Goal: Information Seeking & Learning: Understand process/instructions

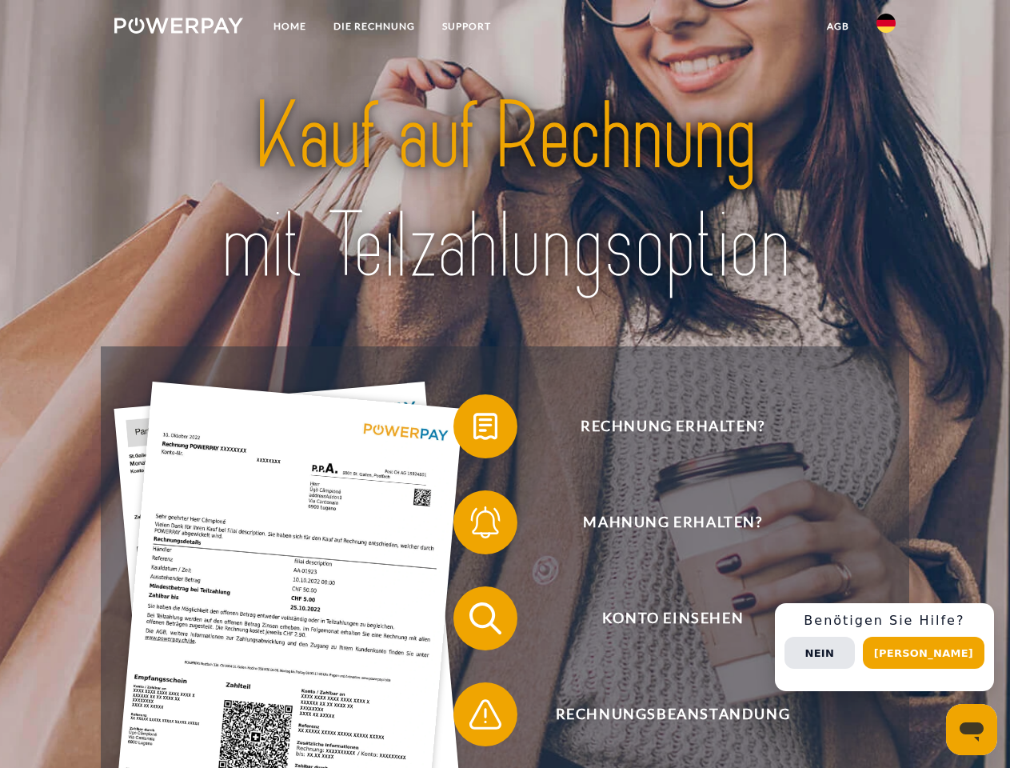
click at [178, 28] on img at bounding box center [178, 26] width 129 height 16
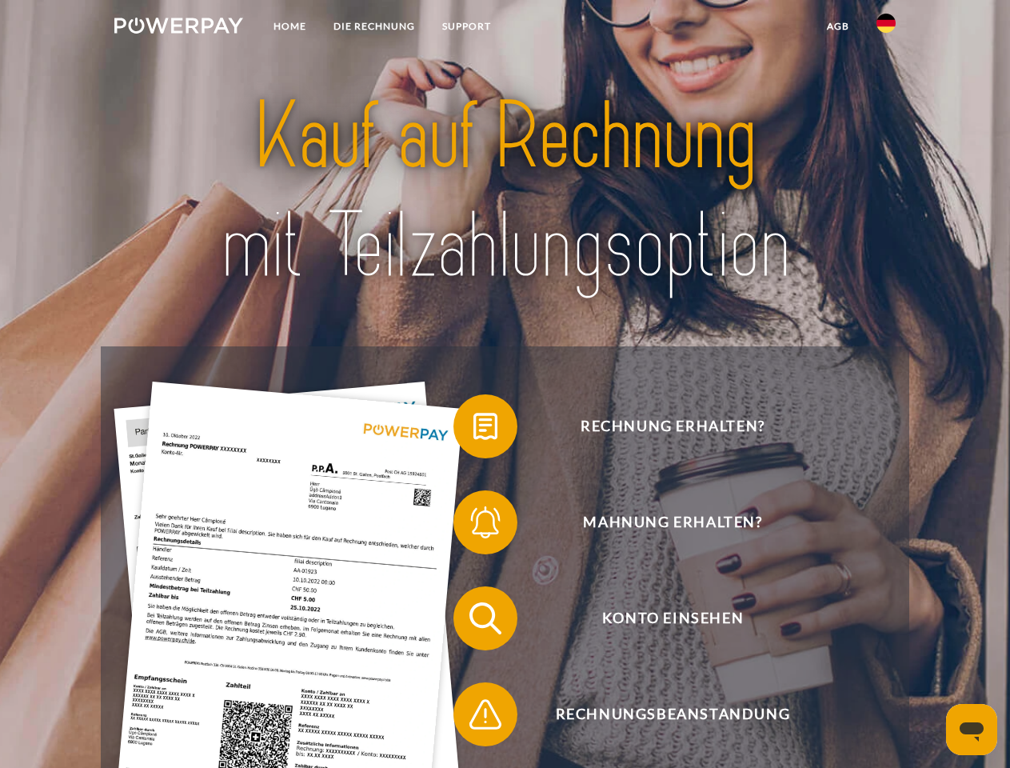
click at [886, 28] on img at bounding box center [885, 23] width 19 height 19
click at [837, 26] on link "agb" at bounding box center [838, 26] width 50 height 29
click at [473, 429] on span at bounding box center [461, 426] width 80 height 80
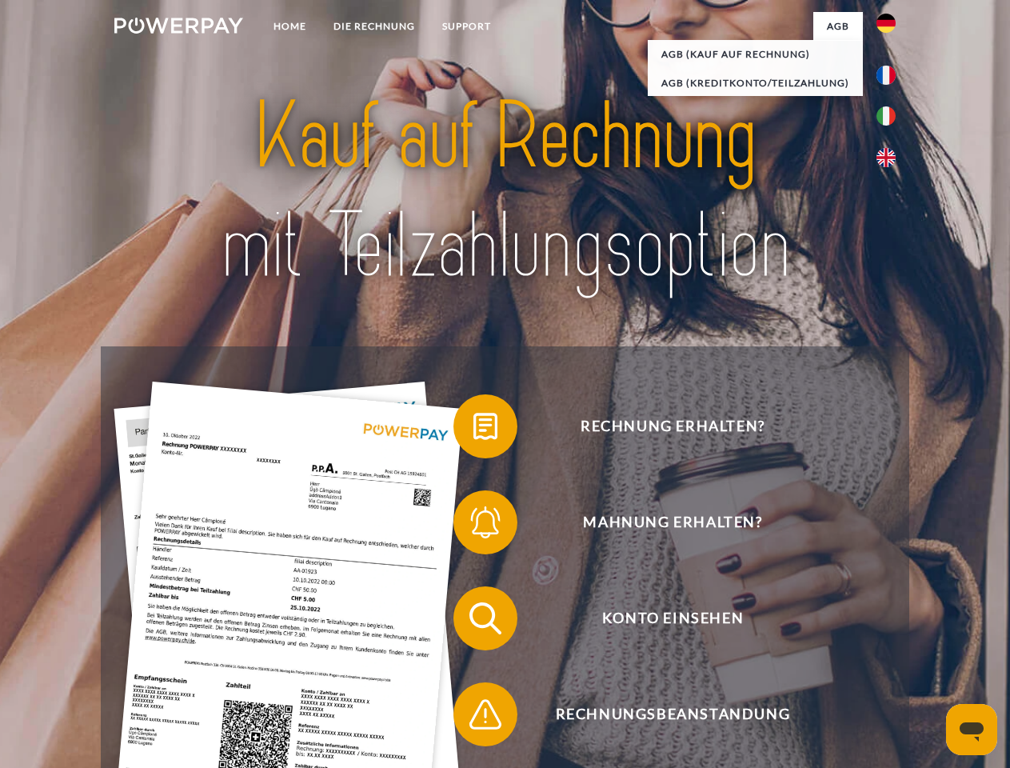
click at [473, 525] on div "Rechnung erhalten? Mahnung erhalten? Konto einsehen" at bounding box center [504, 666] width 807 height 640
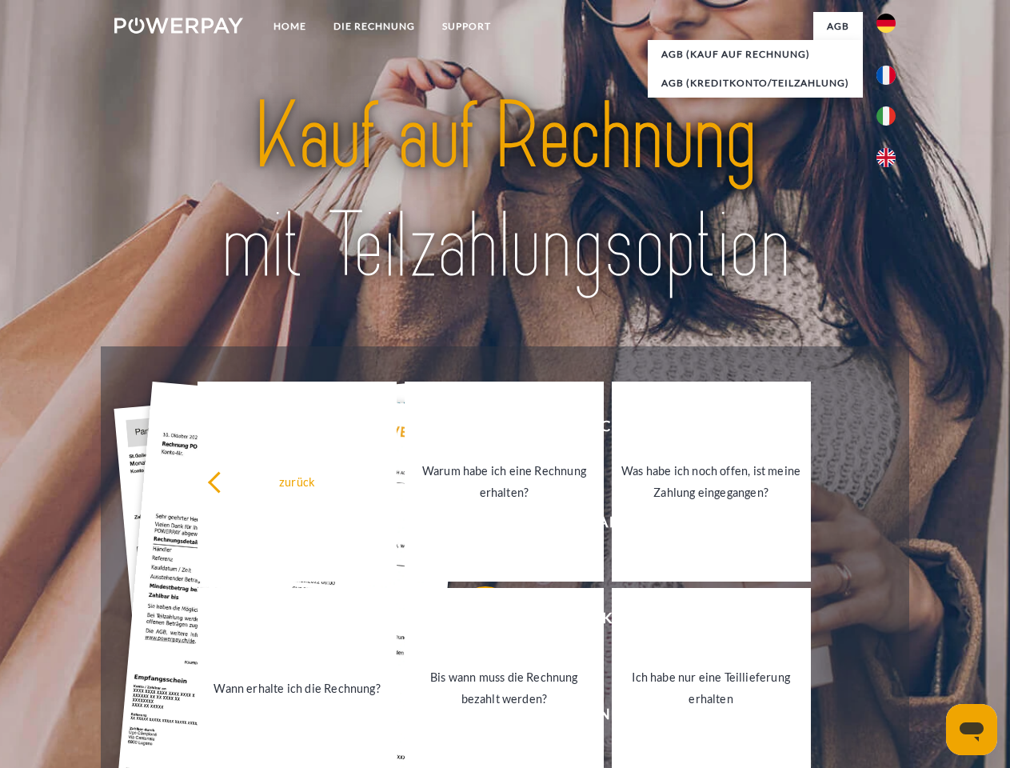
click at [473, 621] on link "Bis wann muss die Rechnung bezahlt werden?" at bounding box center [504, 688] width 199 height 200
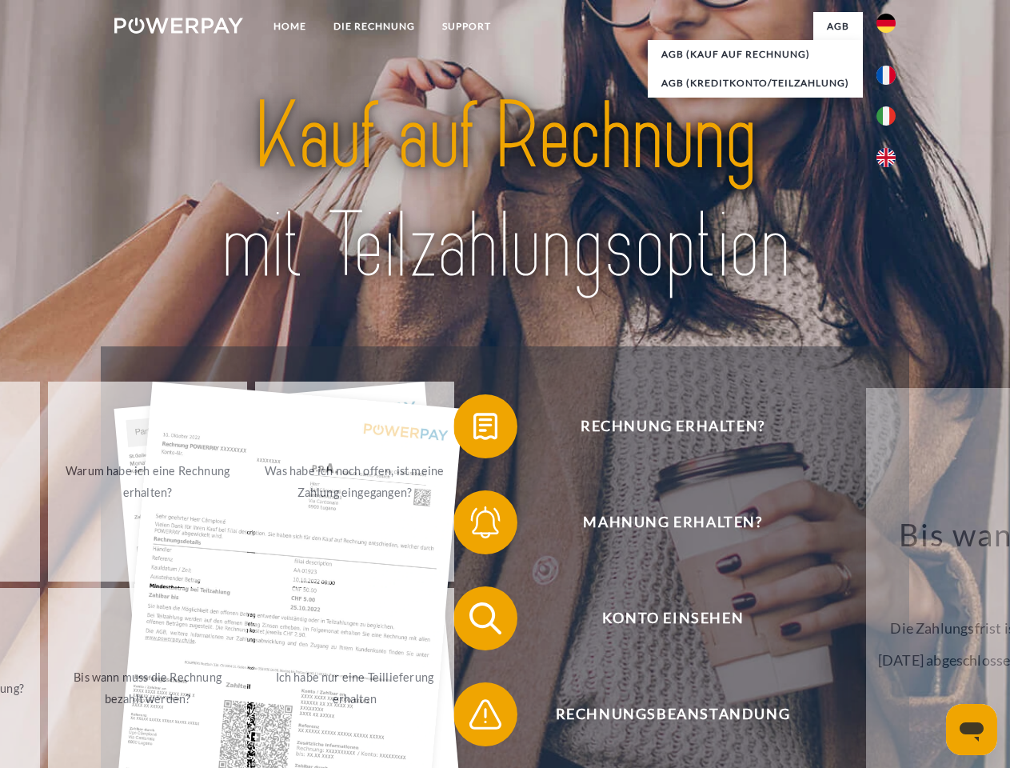
click at [473, 717] on span at bounding box center [461, 714] width 80 height 80
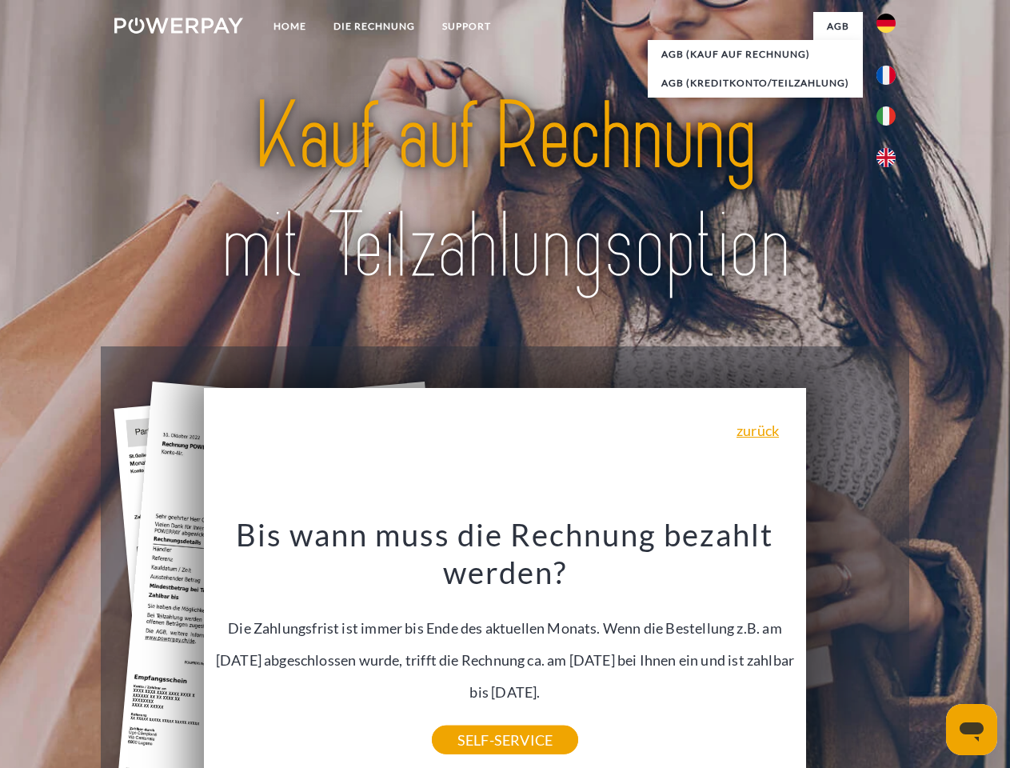
click at [890, 647] on div "Rechnung erhalten? Mahnung erhalten? Konto einsehen" at bounding box center [504, 666] width 807 height 640
click at [851, 650] on span "Konto einsehen" at bounding box center [673, 618] width 392 height 64
click at [929, 652] on header "Home DIE RECHNUNG SUPPORT" at bounding box center [505, 552] width 1010 height 1104
